Goal: Transaction & Acquisition: Purchase product/service

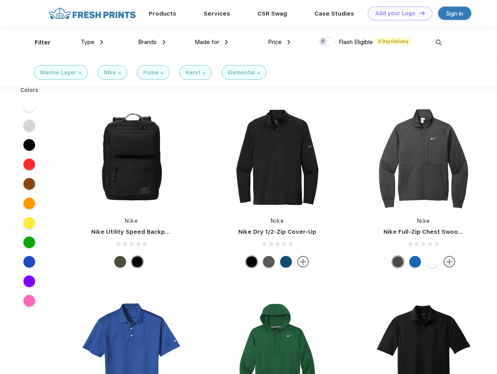
scroll to position [0, 0]
click at [397, 13] on link "Add your Logo Design Tool" at bounding box center [400, 14] width 64 height 14
click at [0, 0] on div "Design Tool" at bounding box center [0, 0] width 0 height 0
click at [418, 13] on link "Add your Logo Design Tool" at bounding box center [400, 14] width 64 height 14
click at [37, 42] on div "Filter" at bounding box center [43, 42] width 16 height 9
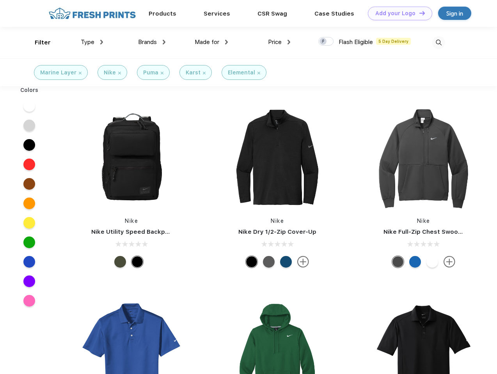
click at [92, 42] on span "Type" at bounding box center [88, 42] width 14 height 7
click at [152, 42] on span "Brands" at bounding box center [147, 42] width 19 height 7
click at [211, 42] on span "Made for" at bounding box center [207, 42] width 25 height 7
click at [279, 42] on span "Price" at bounding box center [275, 42] width 14 height 7
click at [326, 42] on div at bounding box center [325, 41] width 15 height 9
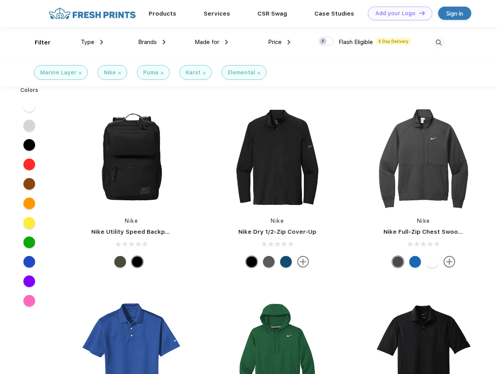
click at [323, 42] on input "checkbox" at bounding box center [320, 39] width 5 height 5
click at [438, 42] on img at bounding box center [438, 42] width 13 height 13
